Goal: Transaction & Acquisition: Purchase product/service

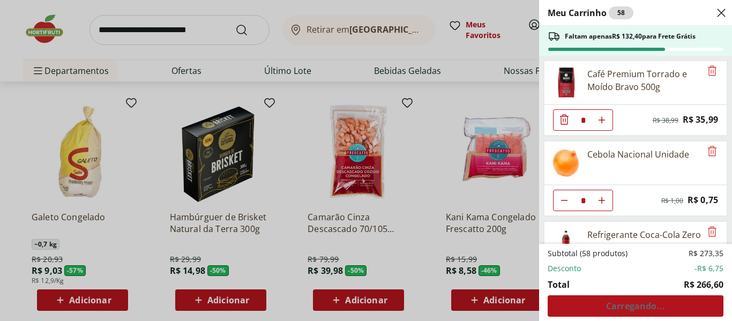
scroll to position [1263, 0]
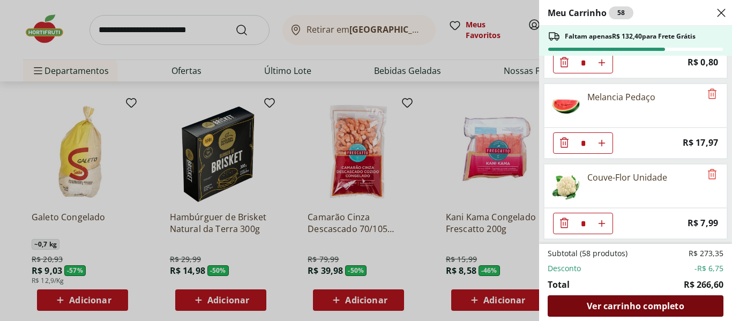
click at [616, 307] on span "Ver carrinho completo" at bounding box center [635, 306] width 97 height 9
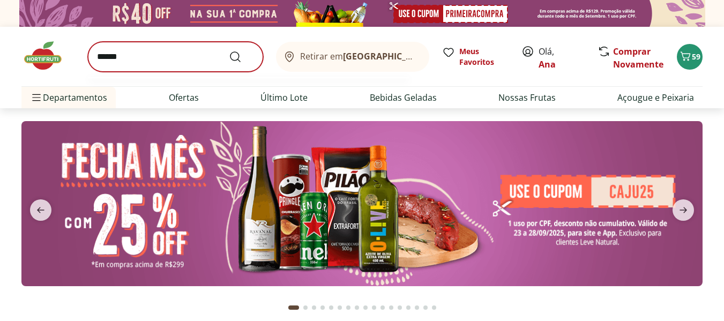
type input "******"
click at [229, 50] on button "Submit Search" at bounding box center [242, 56] width 26 height 13
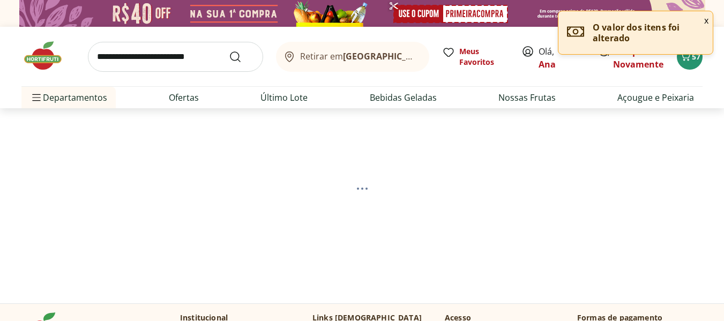
select select "**********"
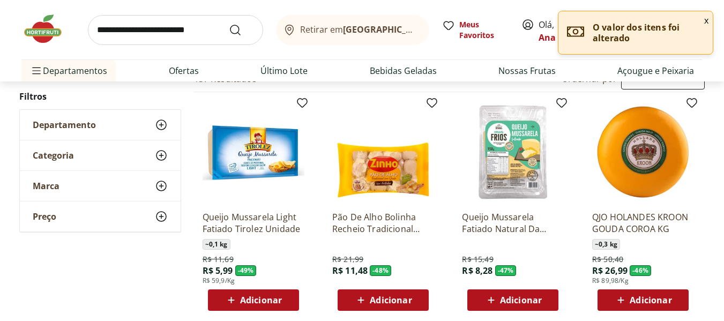
scroll to position [161, 0]
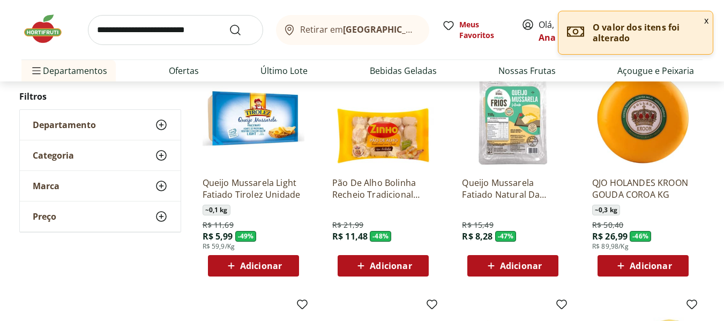
click at [256, 270] on span "Adicionar" at bounding box center [261, 266] width 42 height 9
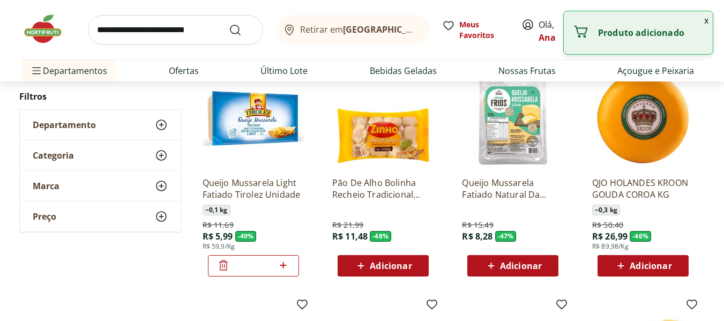
click at [288, 266] on icon at bounding box center [283, 265] width 13 height 13
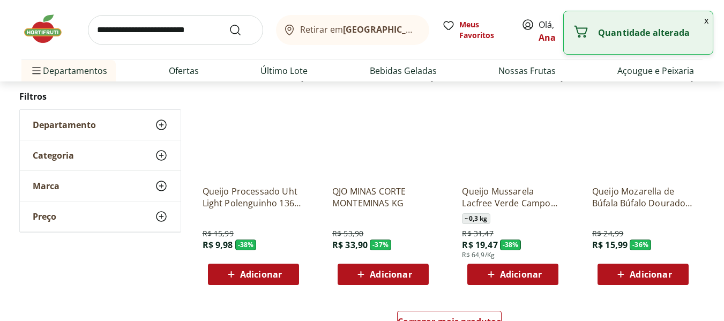
scroll to position [643, 0]
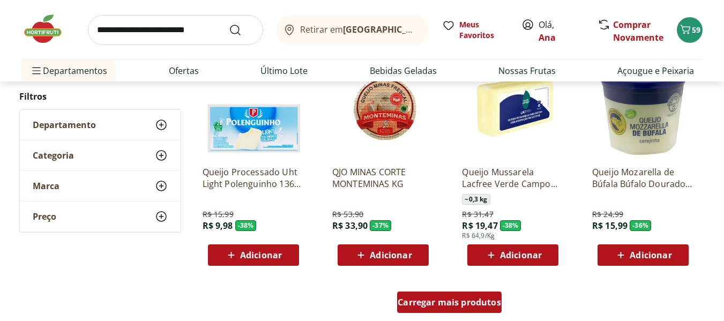
click at [427, 306] on span "Carregar mais produtos" at bounding box center [449, 302] width 103 height 9
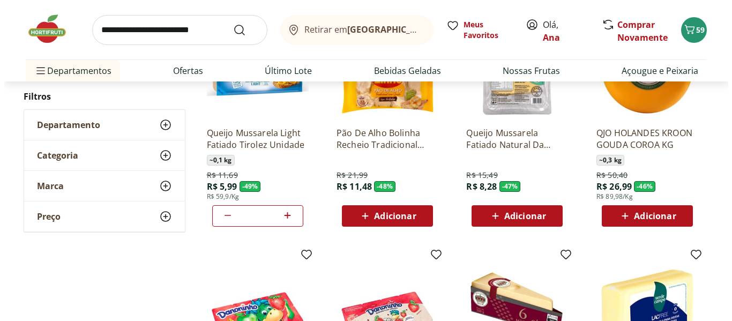
scroll to position [214, 0]
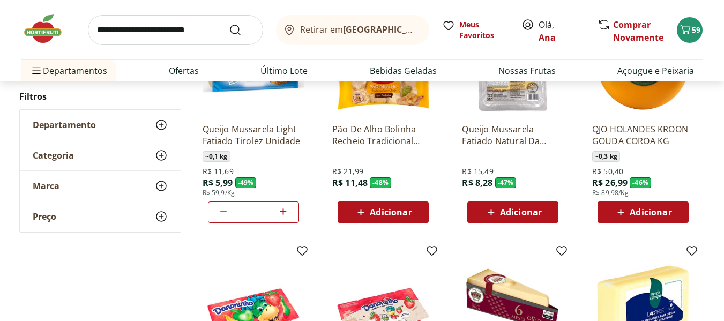
click at [283, 211] on icon at bounding box center [283, 212] width 6 height 6
type input "*"
click at [696, 31] on span "60" at bounding box center [696, 30] width 9 height 10
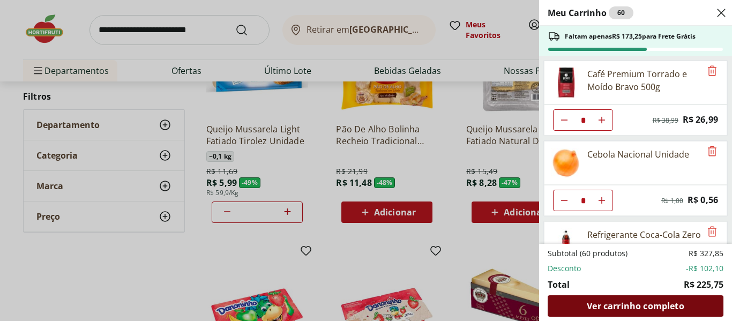
click at [671, 307] on span "Ver carrinho completo" at bounding box center [635, 306] width 97 height 9
